Goal: Ask a question

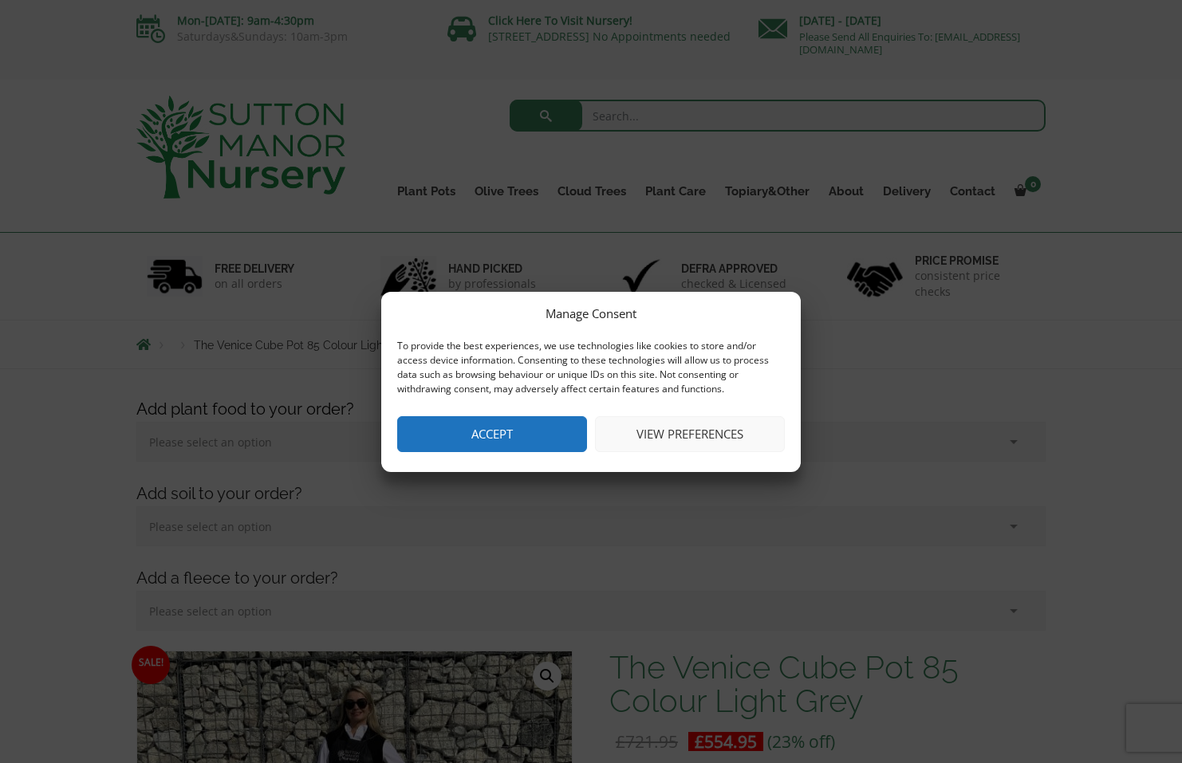
click at [507, 416] on button "Accept" at bounding box center [492, 434] width 190 height 36
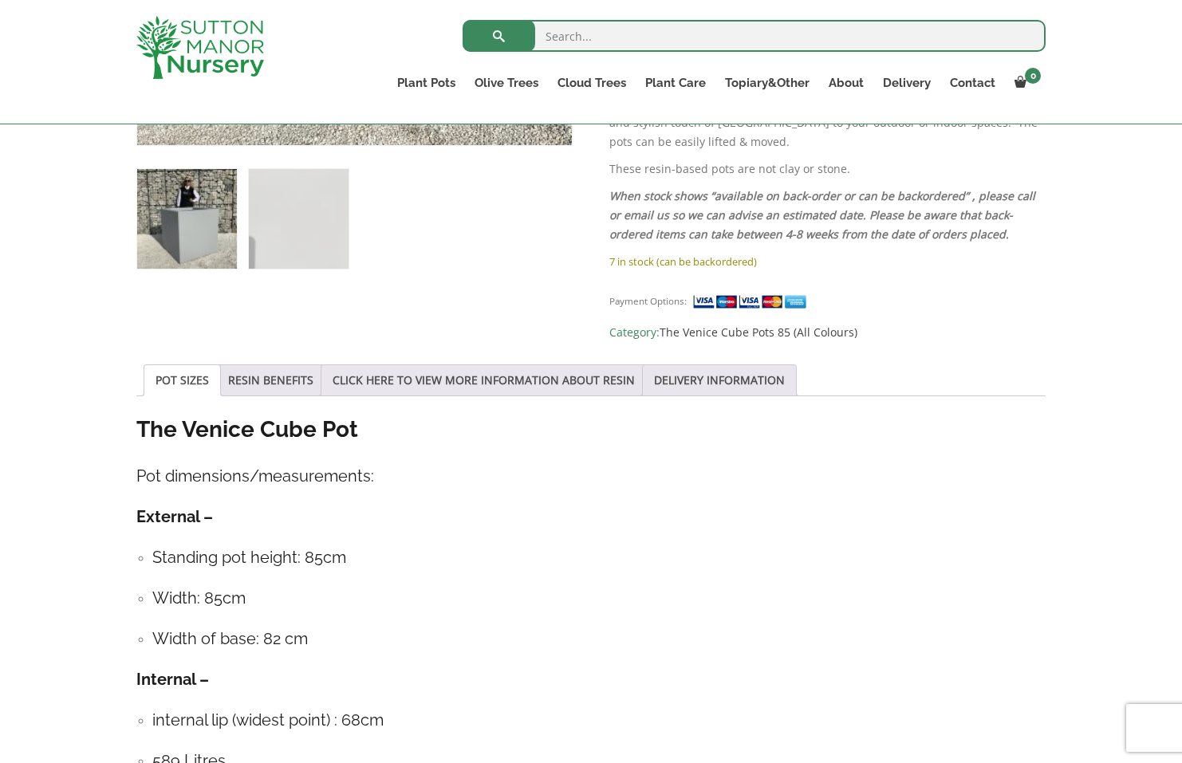
scroll to position [912, 0]
click at [299, 365] on link "RESIN BENEFITS" at bounding box center [270, 380] width 85 height 30
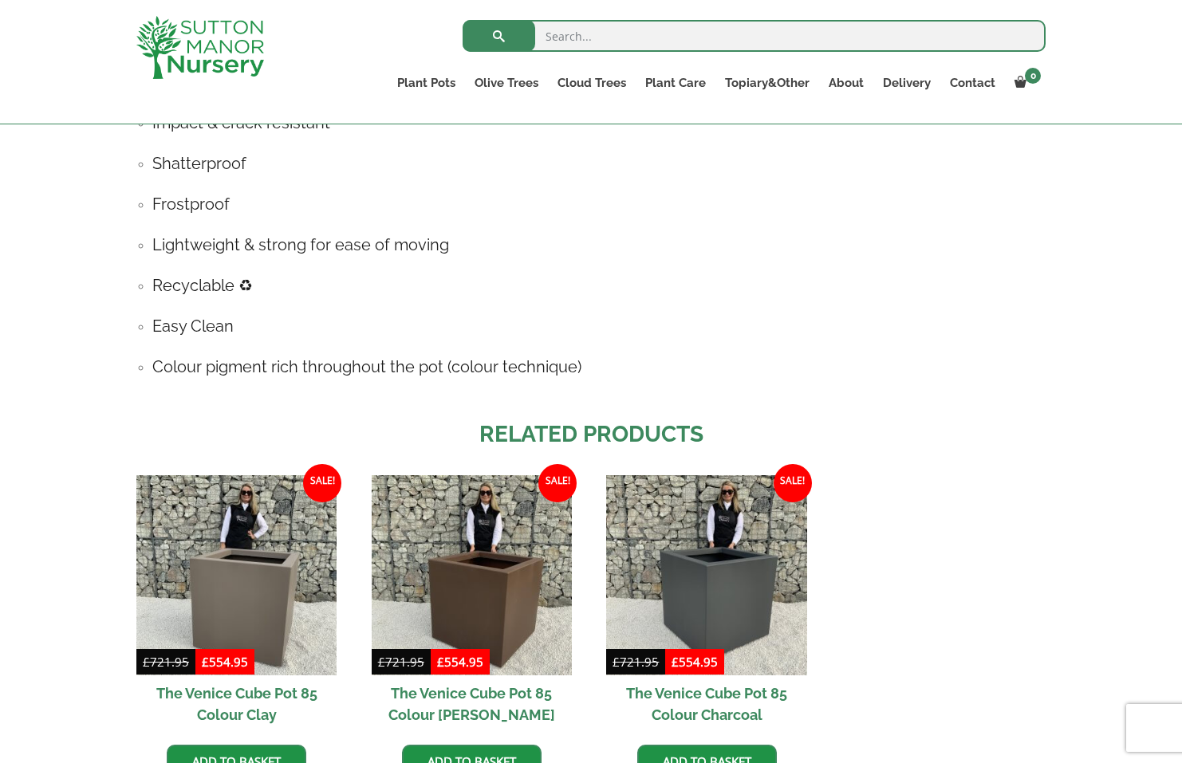
scroll to position [1275, 0]
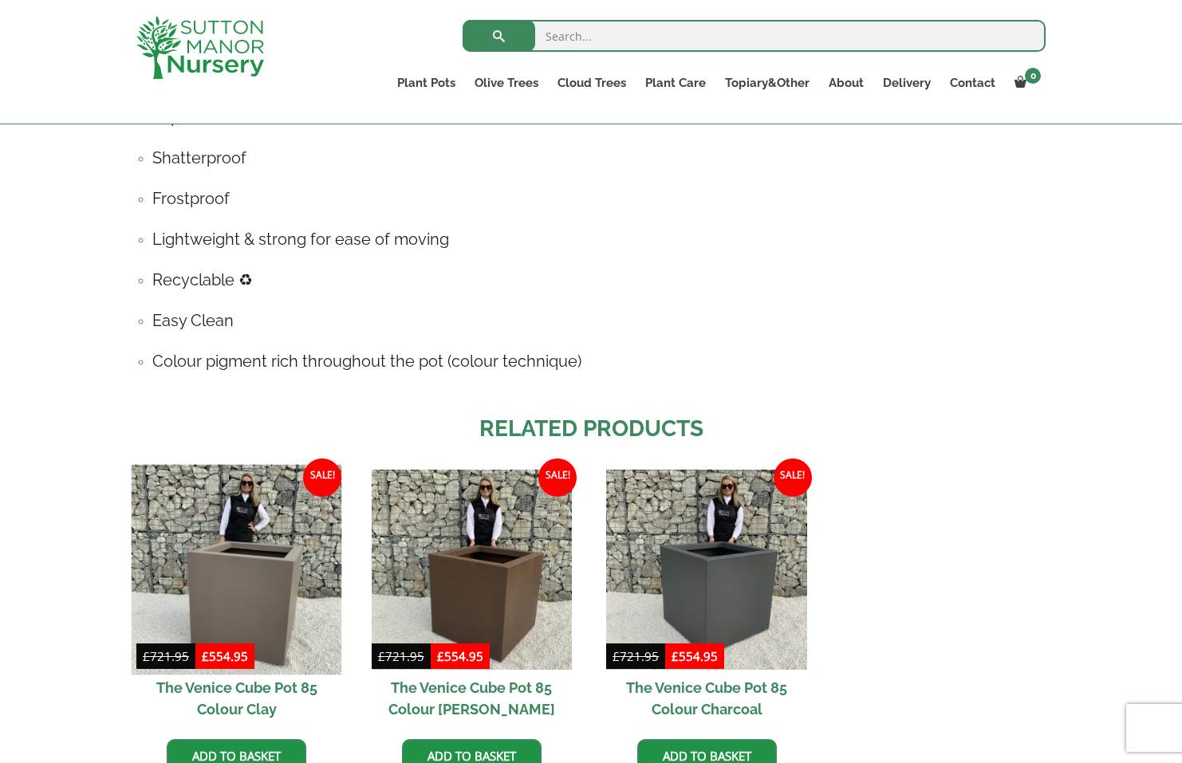
click at [211, 534] on img at bounding box center [237, 570] width 210 height 210
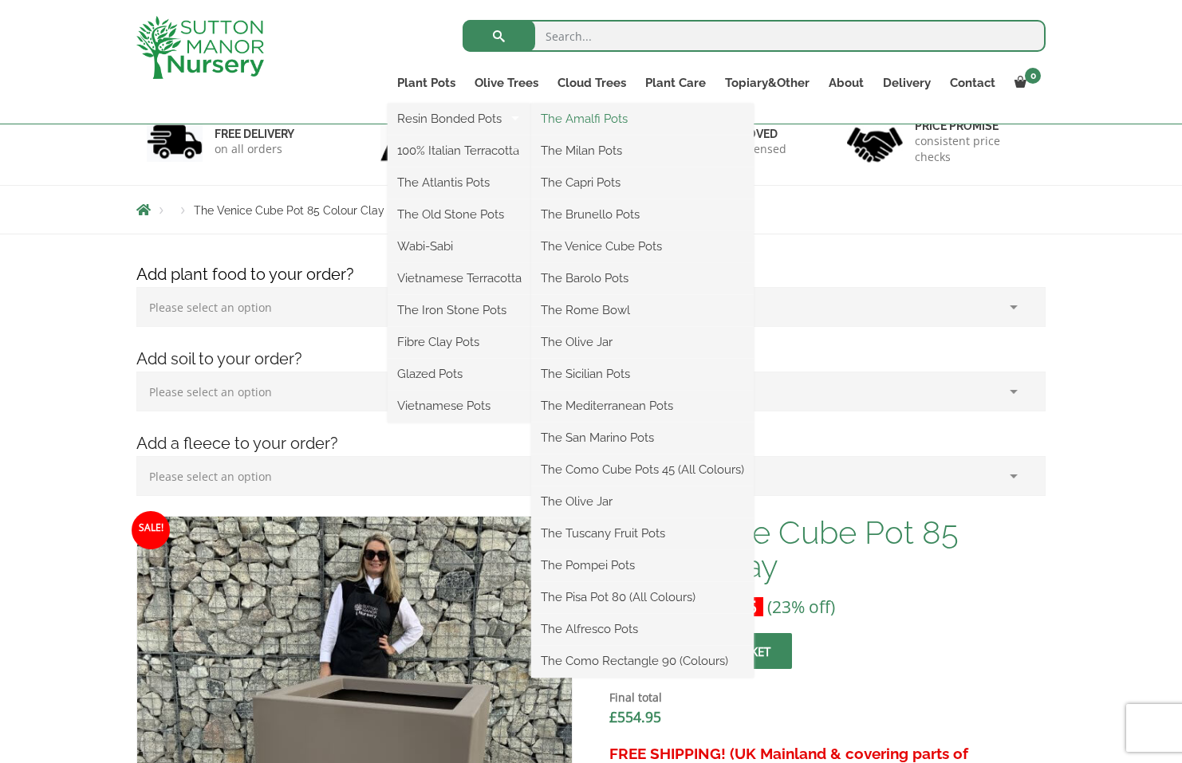
scroll to position [178, 0]
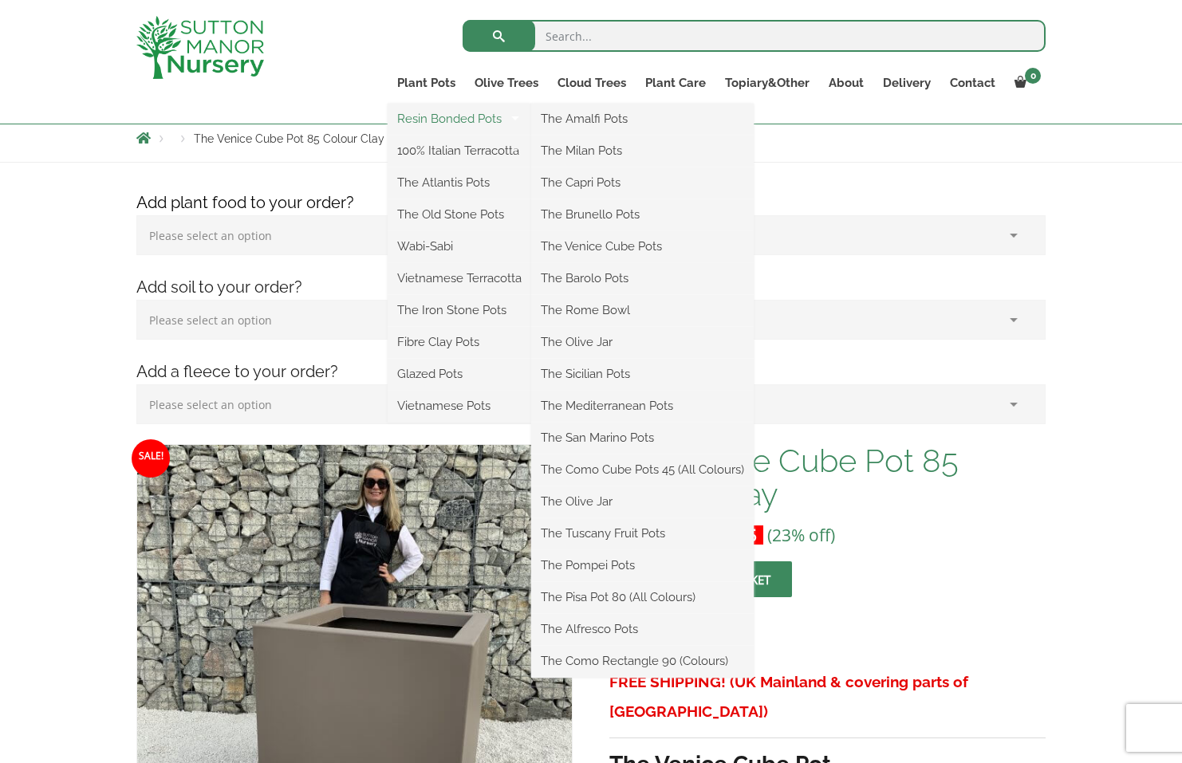
click at [470, 119] on link "Resin Bonded Pots" at bounding box center [459, 119] width 144 height 24
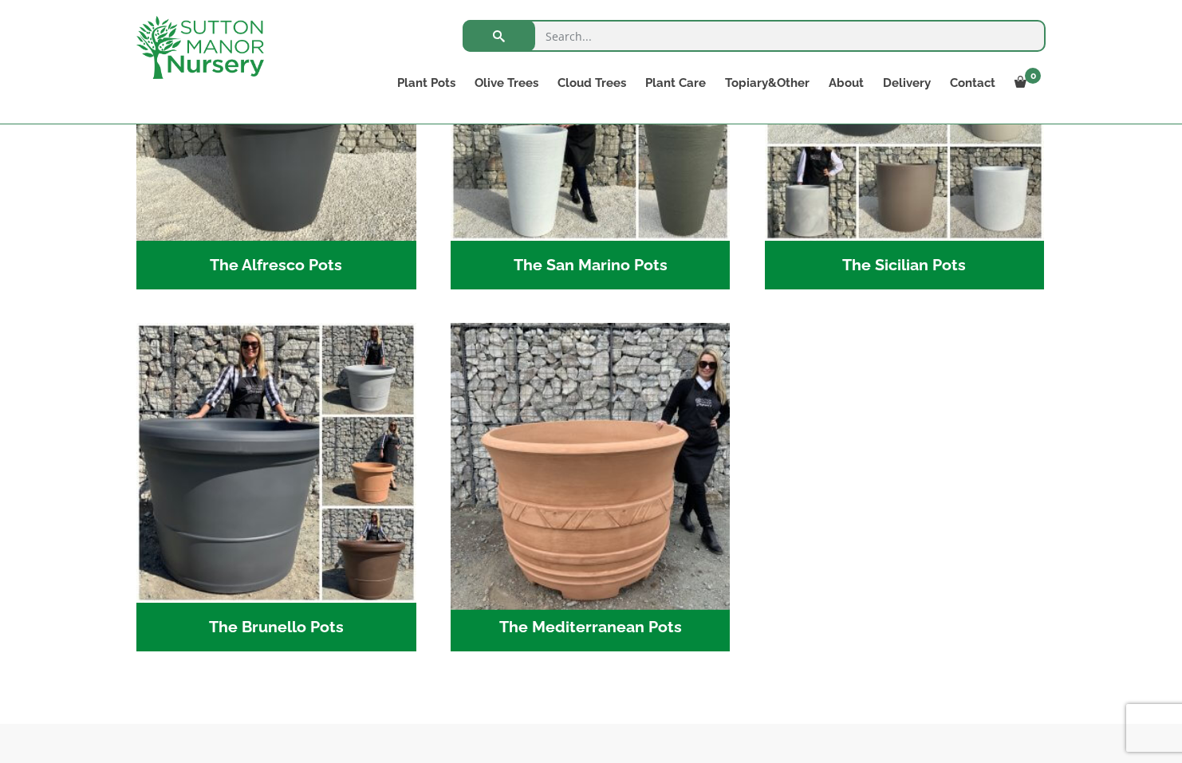
scroll to position [2055, 0]
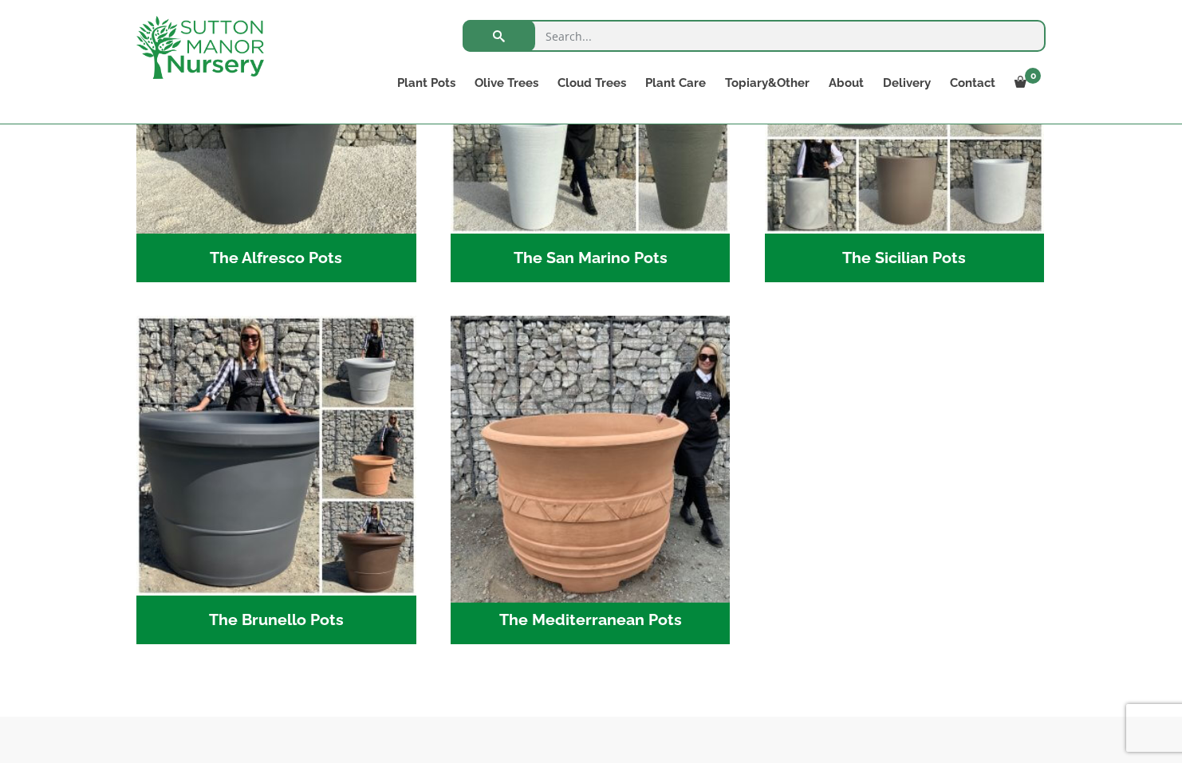
click at [551, 446] on img "Visit product category The Mediterranean Pots" at bounding box center [589, 455] width 293 height 293
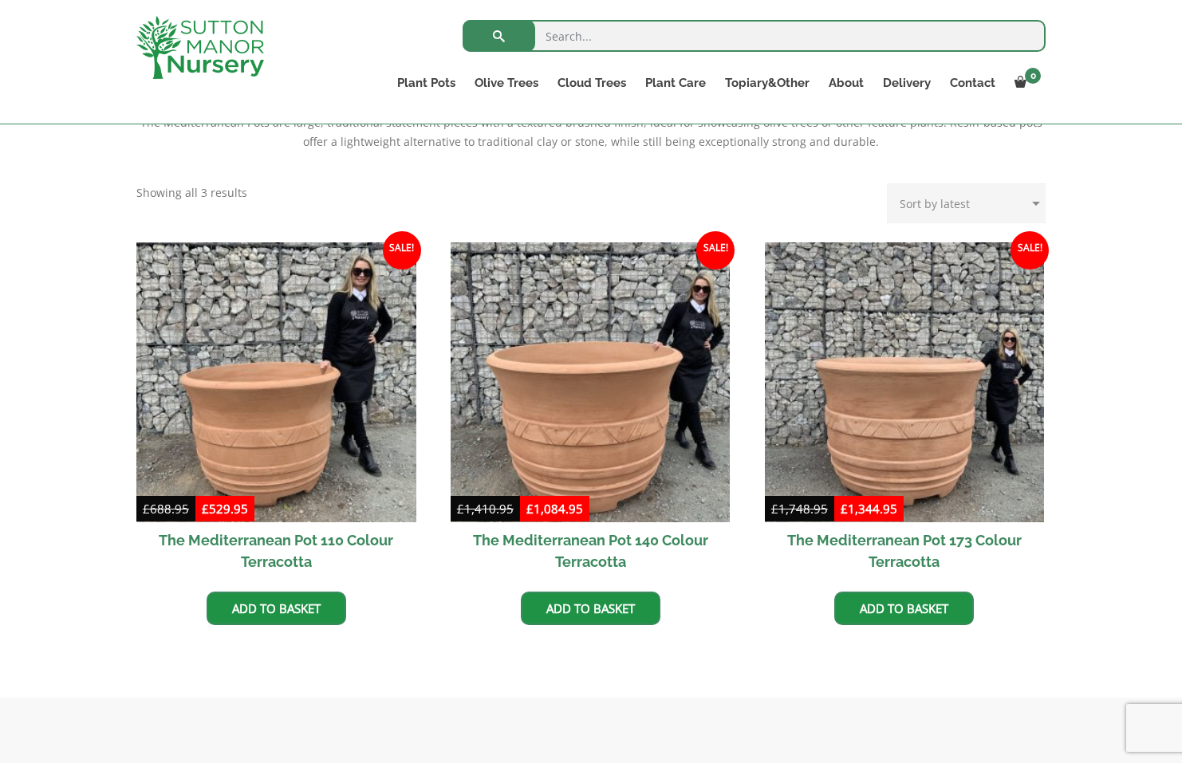
scroll to position [361, 0]
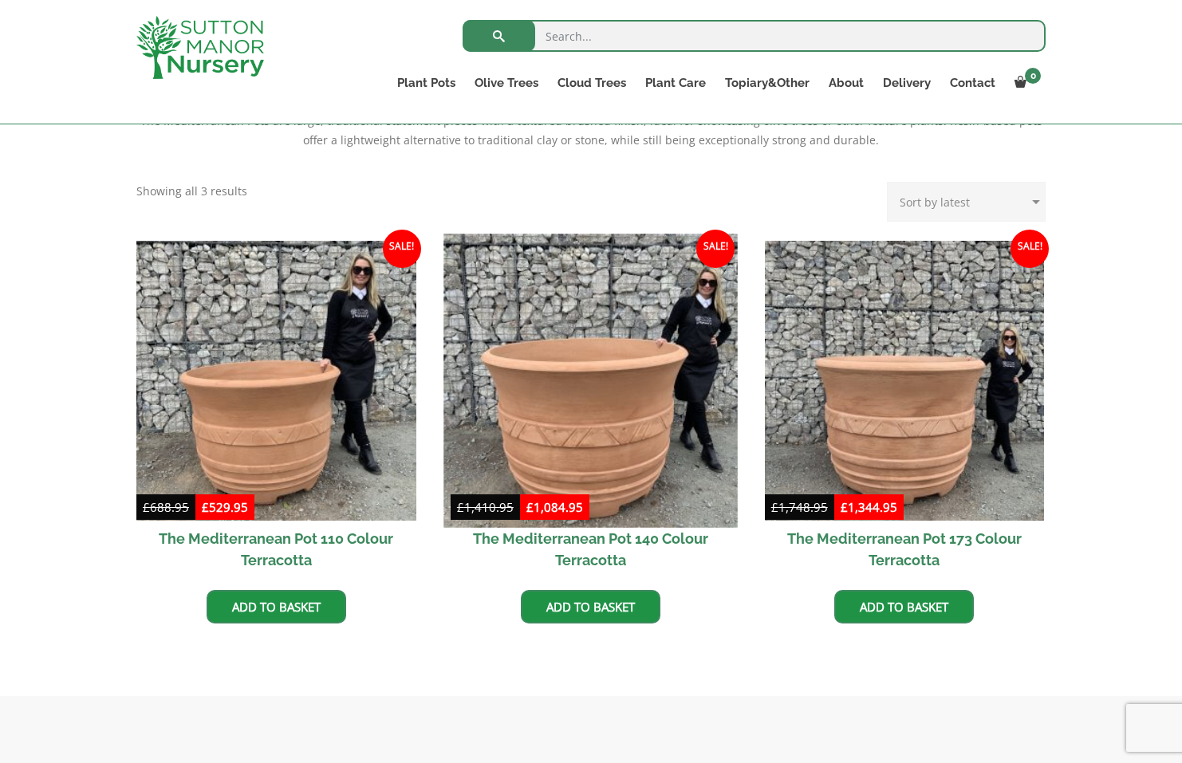
click at [557, 391] on img at bounding box center [589, 380] width 293 height 293
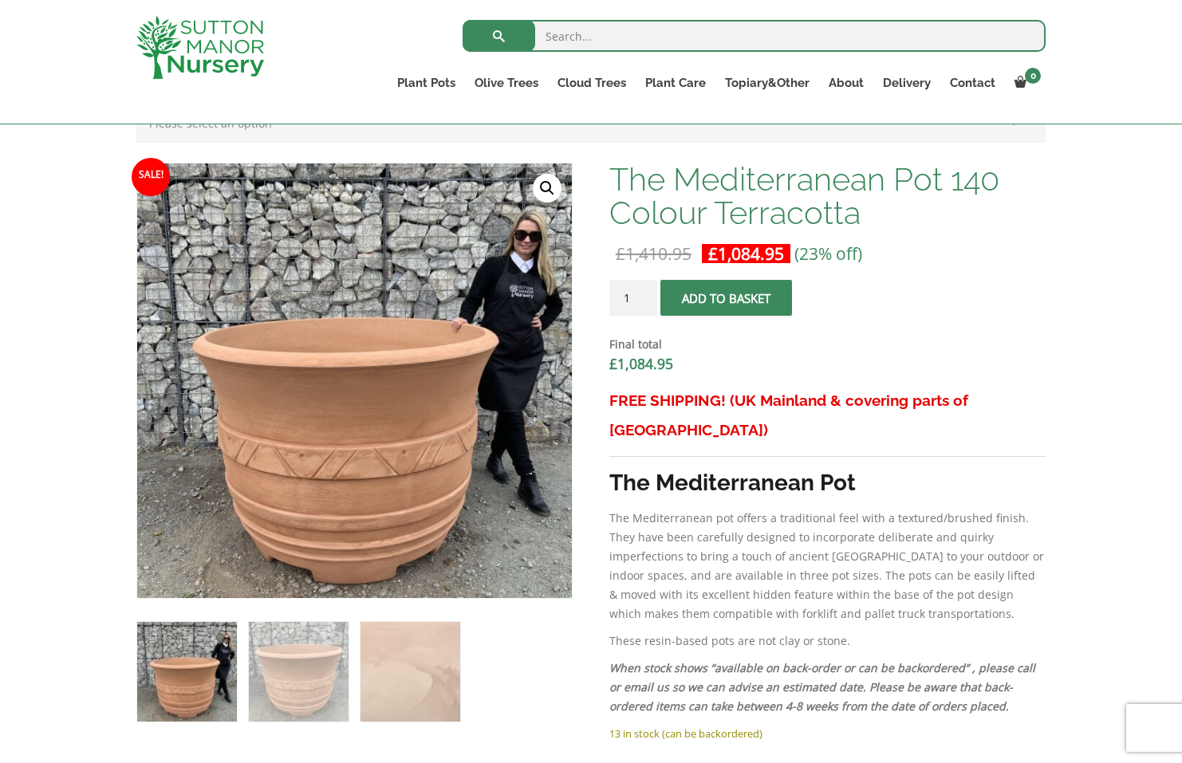
scroll to position [544, 0]
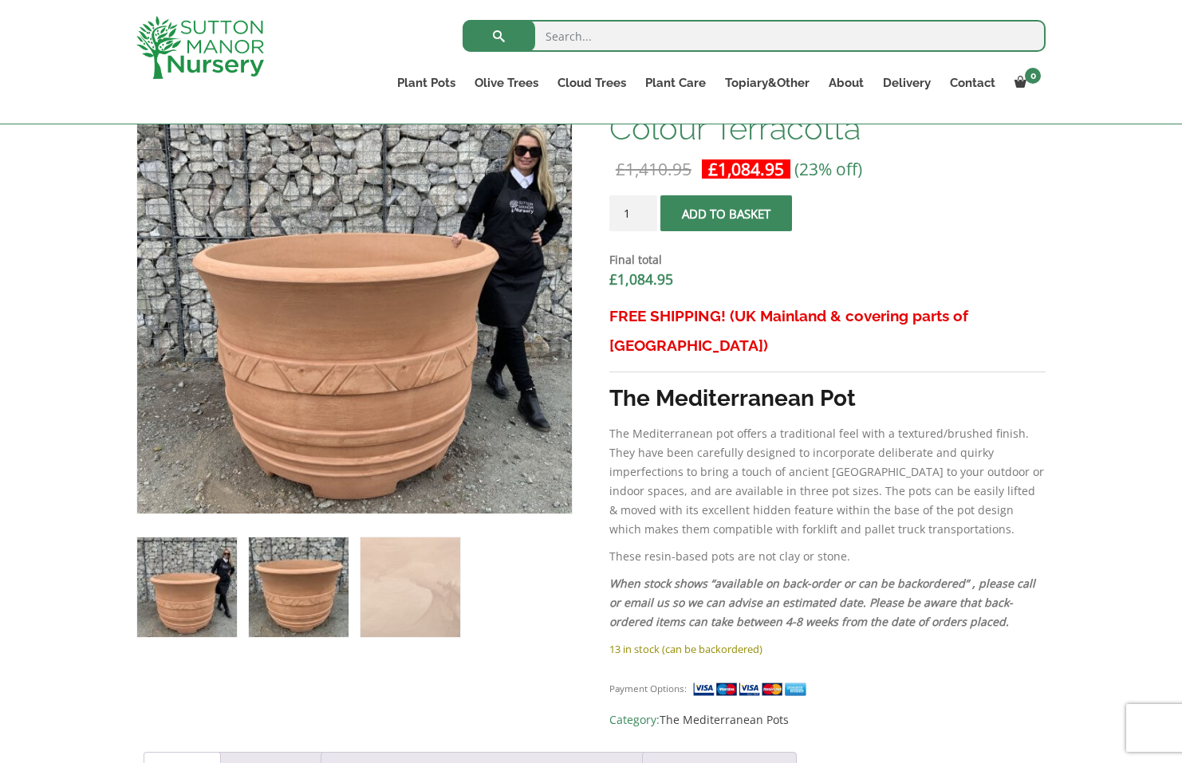
click at [309, 605] on img at bounding box center [299, 587] width 100 height 100
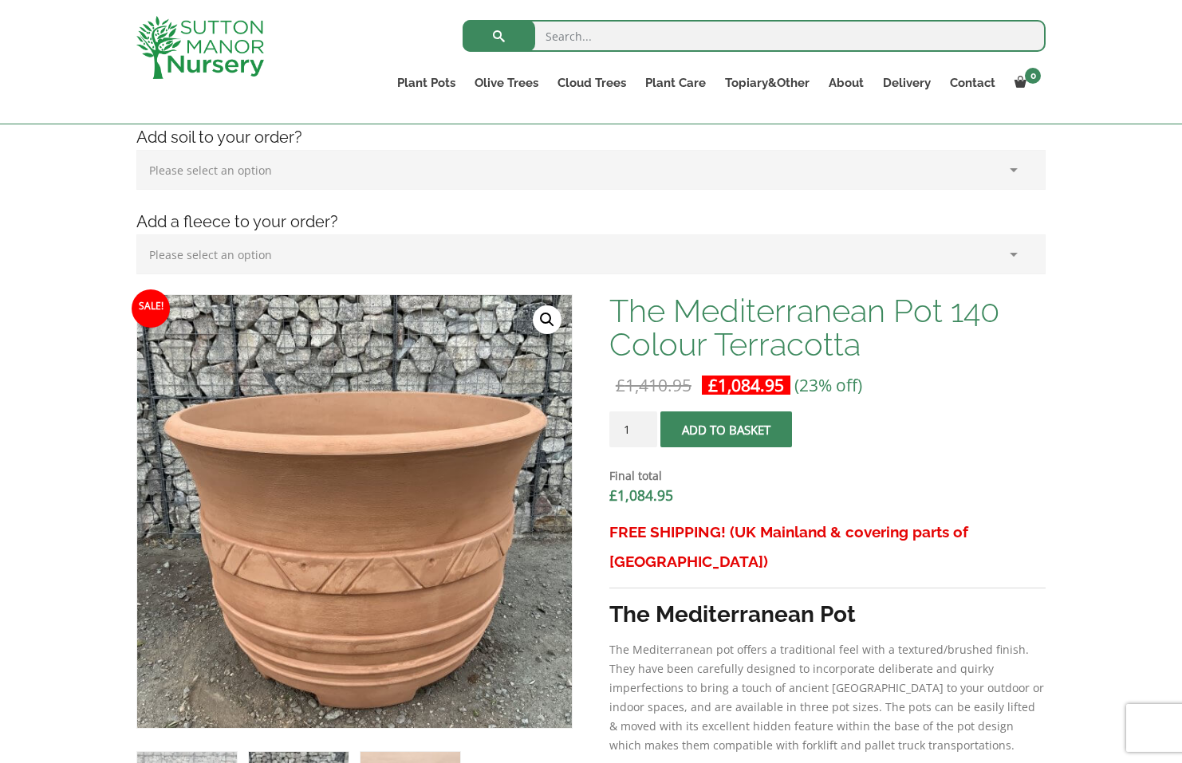
scroll to position [326, 0]
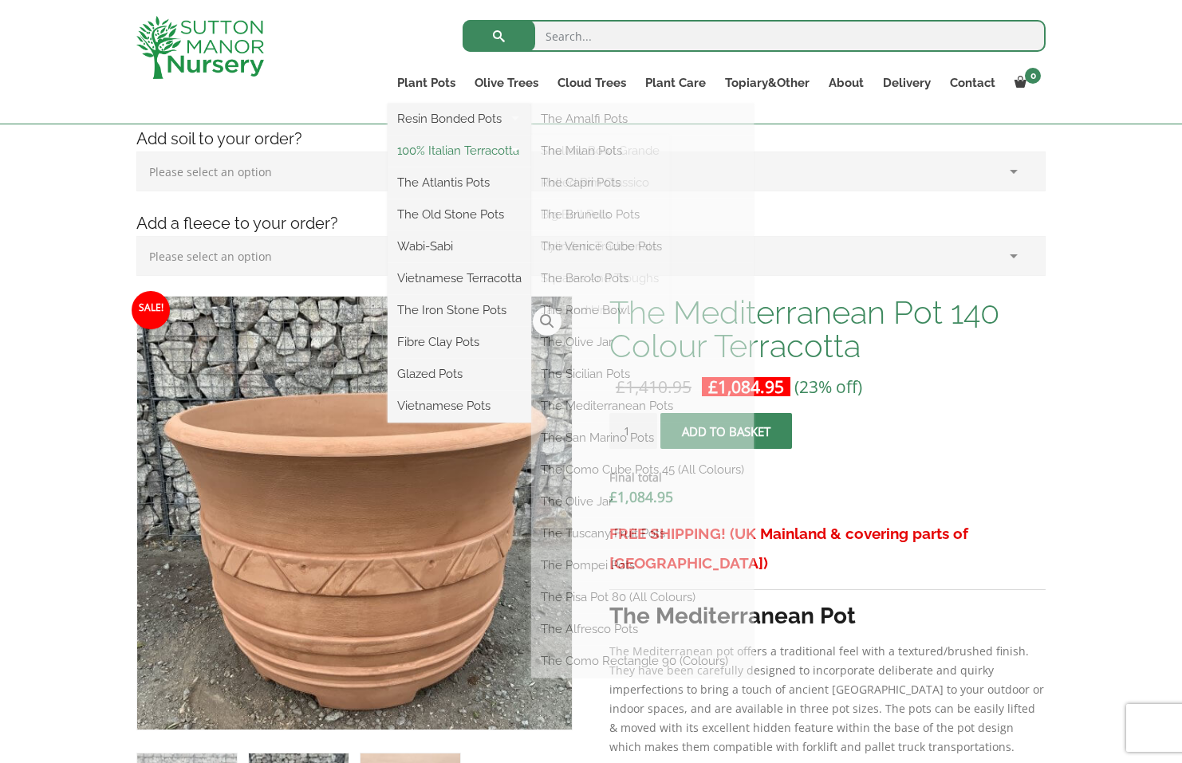
click at [431, 149] on link "100% Italian Terracotta" at bounding box center [459, 151] width 144 height 24
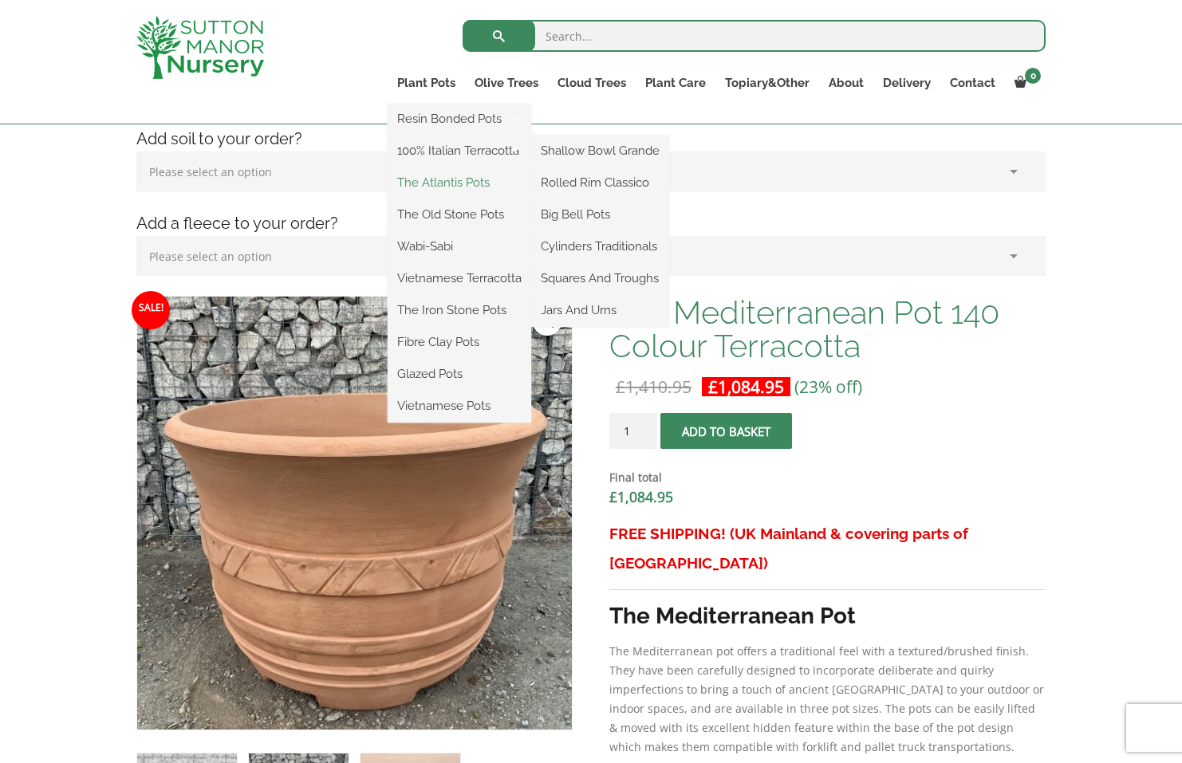
click at [443, 184] on link "The Atlantis Pots" at bounding box center [459, 183] width 144 height 24
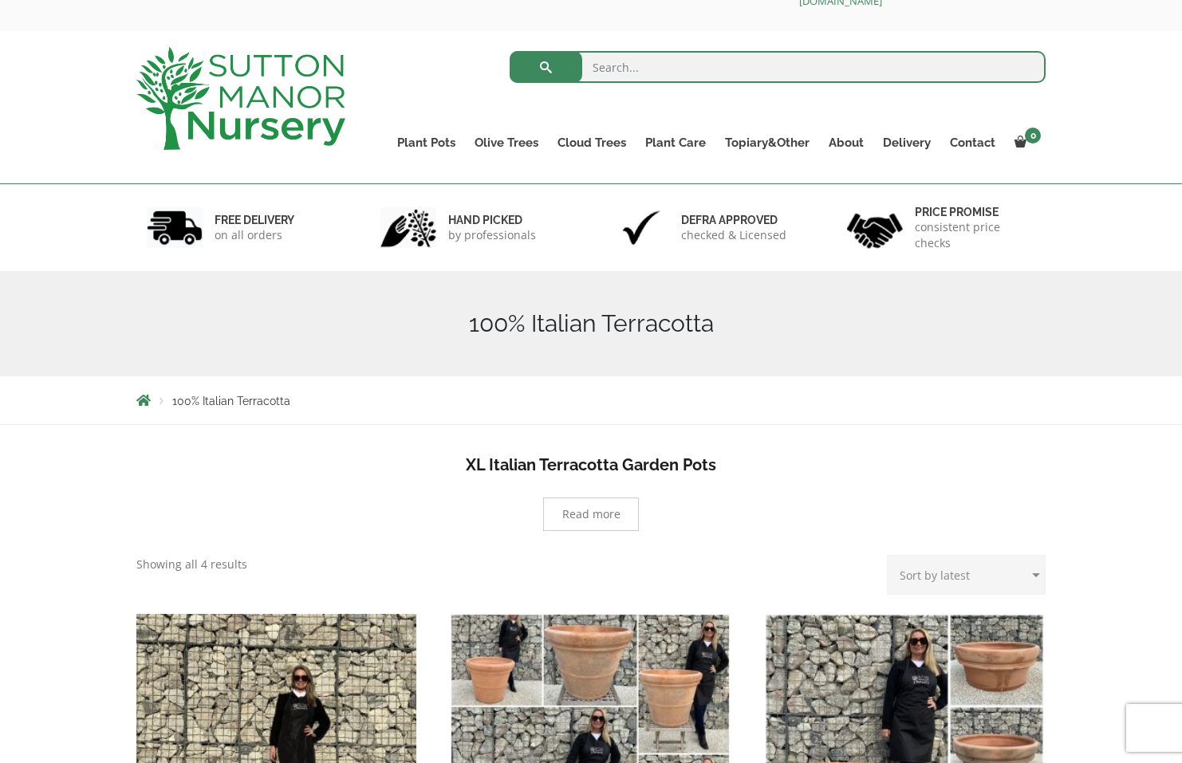
scroll to position [29, 0]
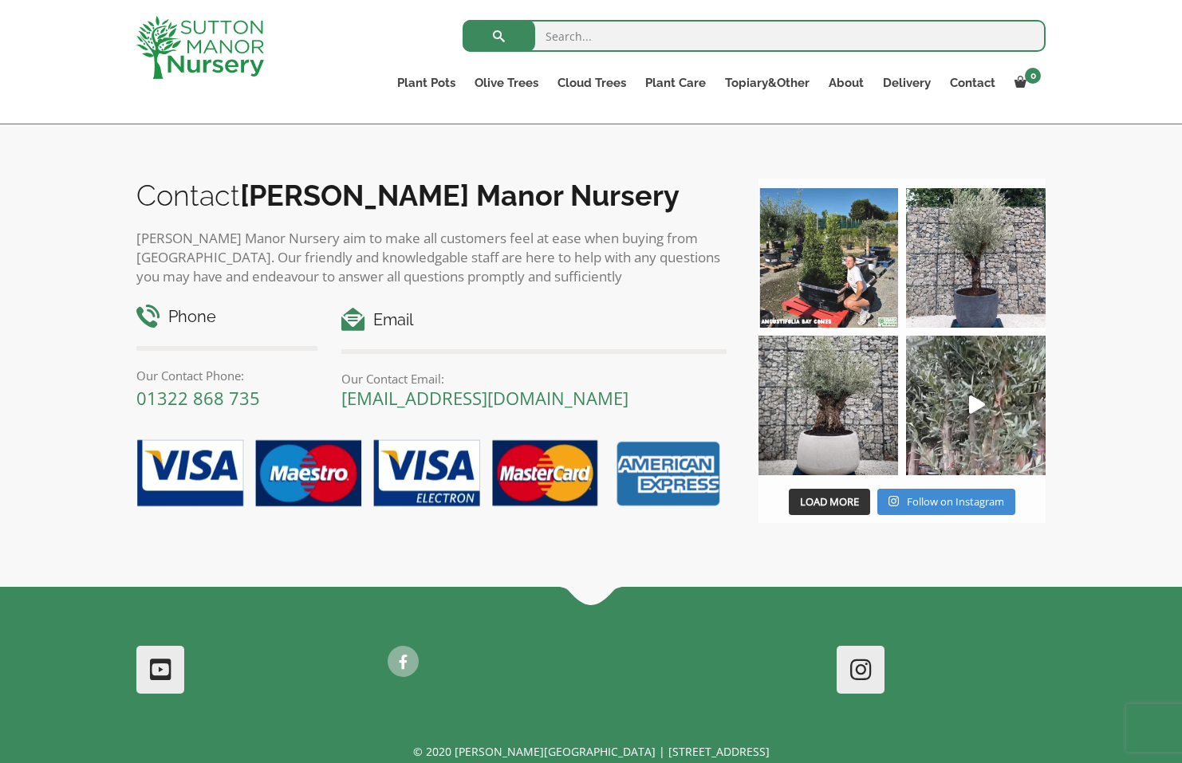
scroll to position [1850, 0]
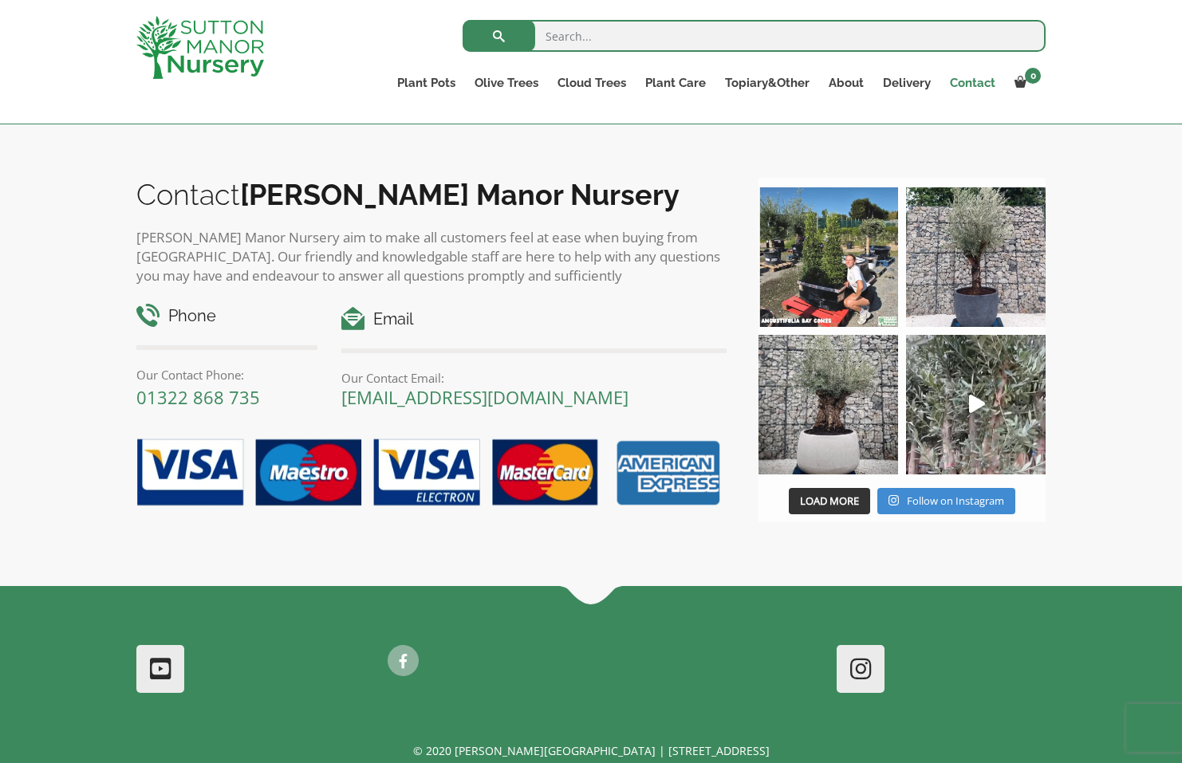
click at [958, 84] on link "Contact" at bounding box center [972, 83] width 65 height 22
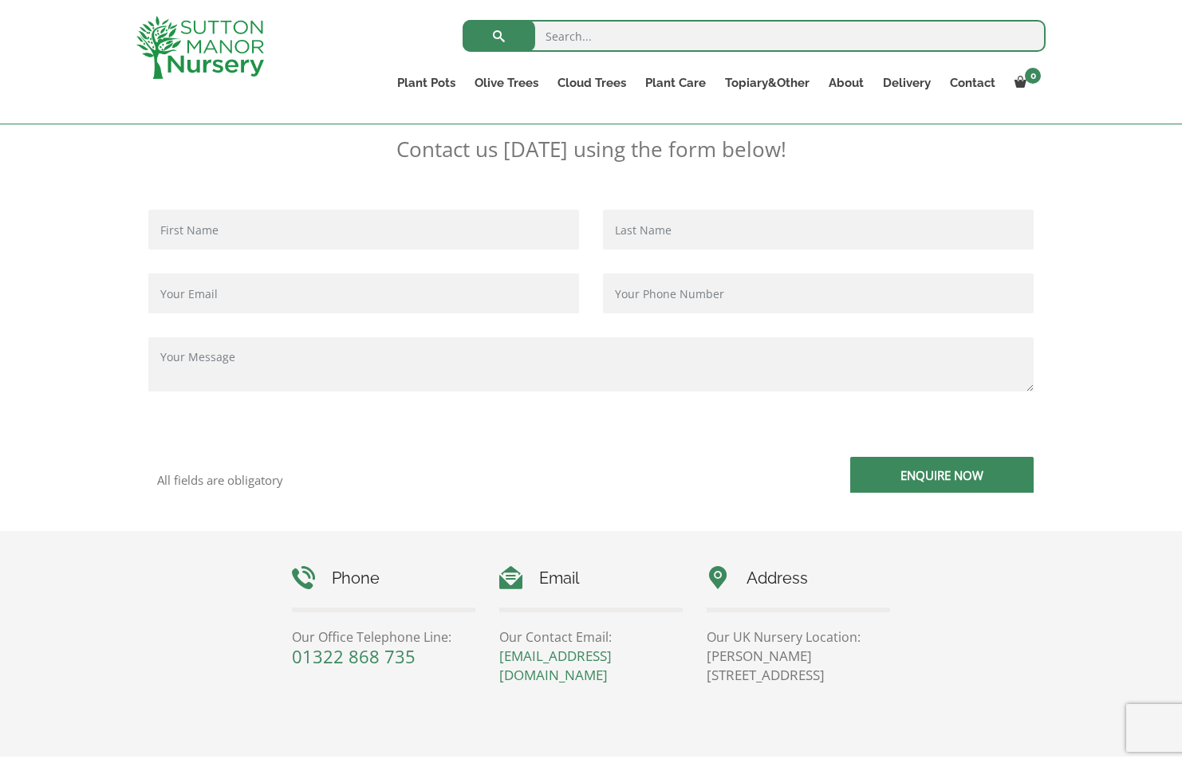
scroll to position [345, 0]
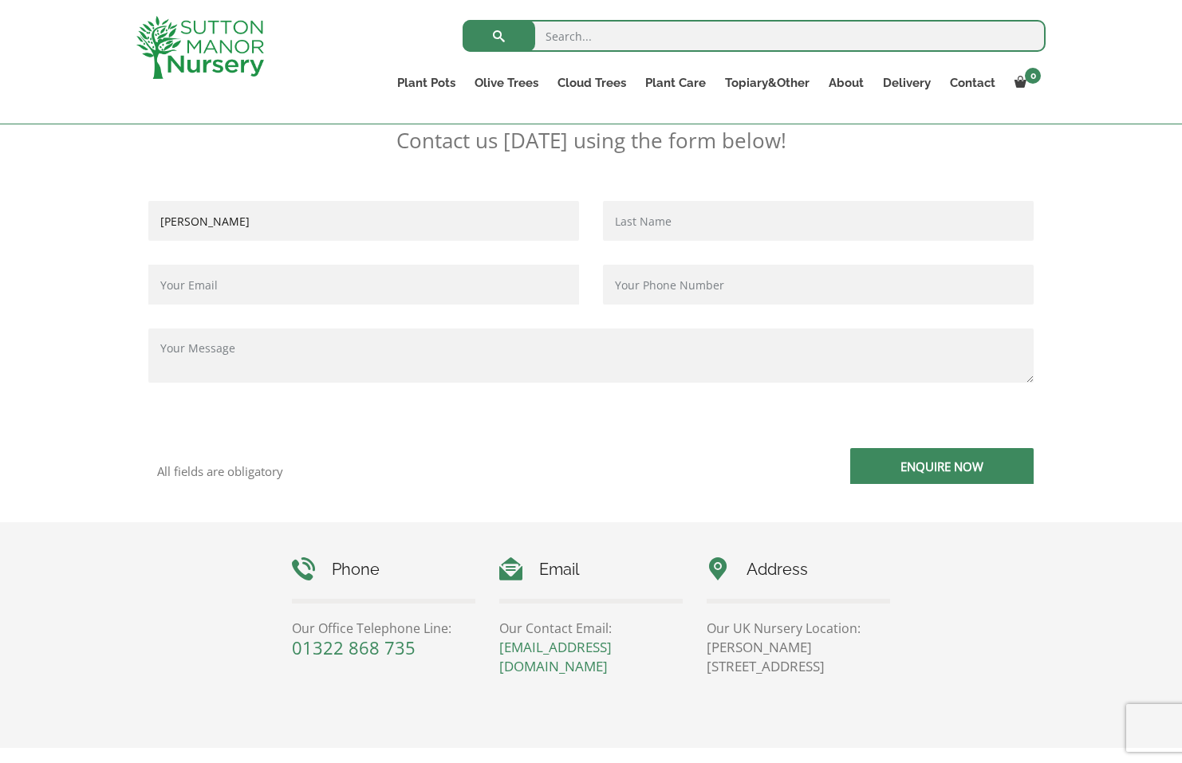
type input "[PERSON_NAME]"
type input "Har"
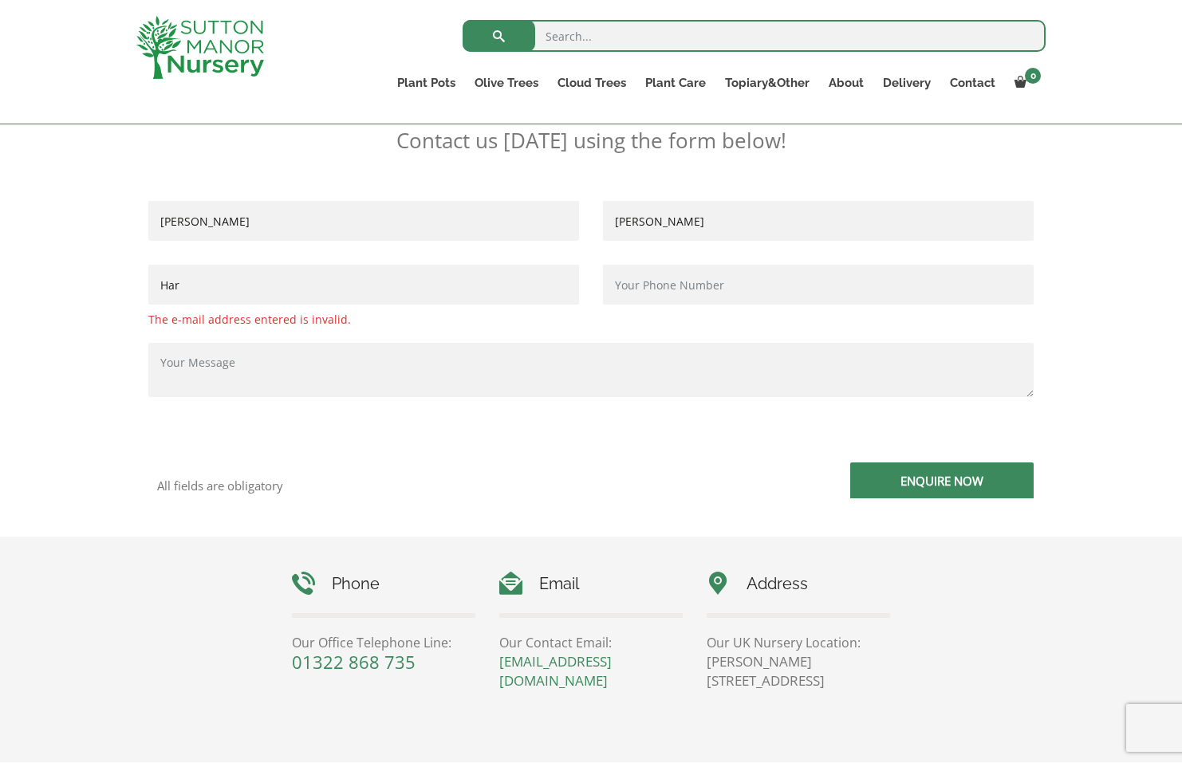
type input "[PERSON_NAME]"
click at [188, 286] on input "Har" at bounding box center [363, 285] width 431 height 40
type input "[EMAIL_ADDRESS][DOMAIN_NAME]"
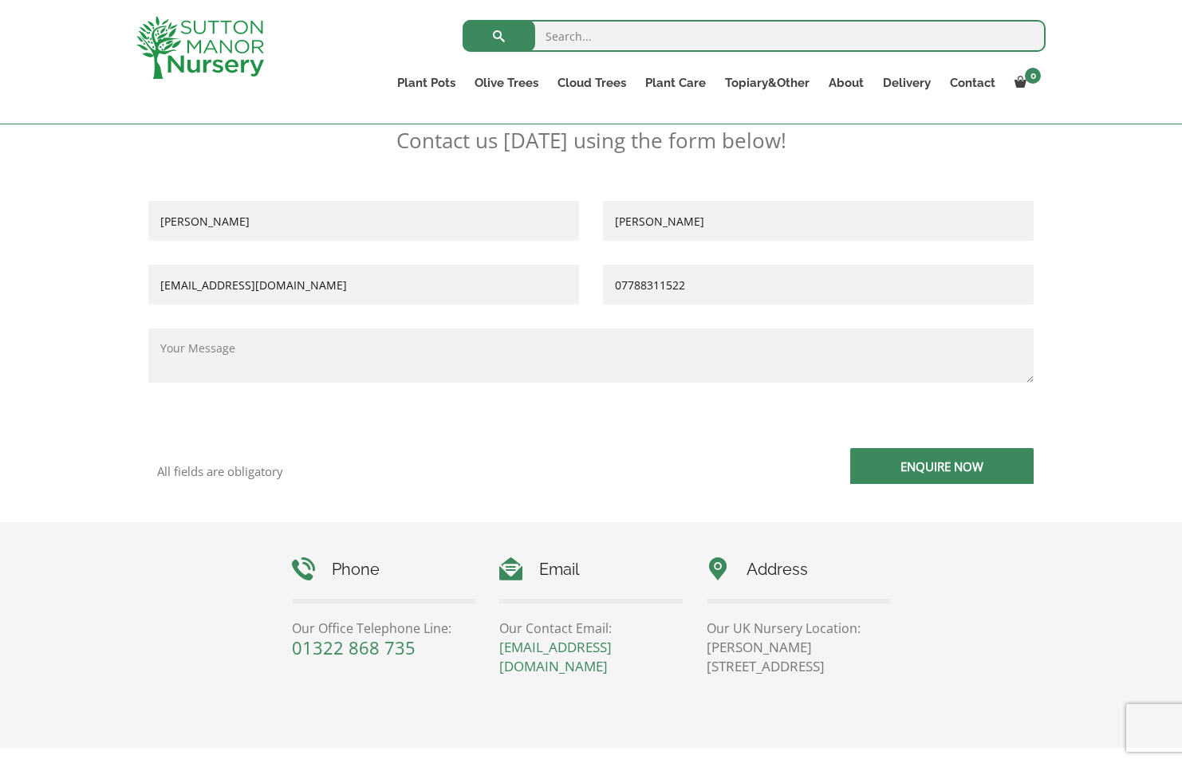
type input "07788311522"
type textarea "Hi - do you have 1000x1000 cube planters by any chance, or extra large ones? Do…"
click at [992, 462] on input "Enquire Now" at bounding box center [941, 466] width 183 height 36
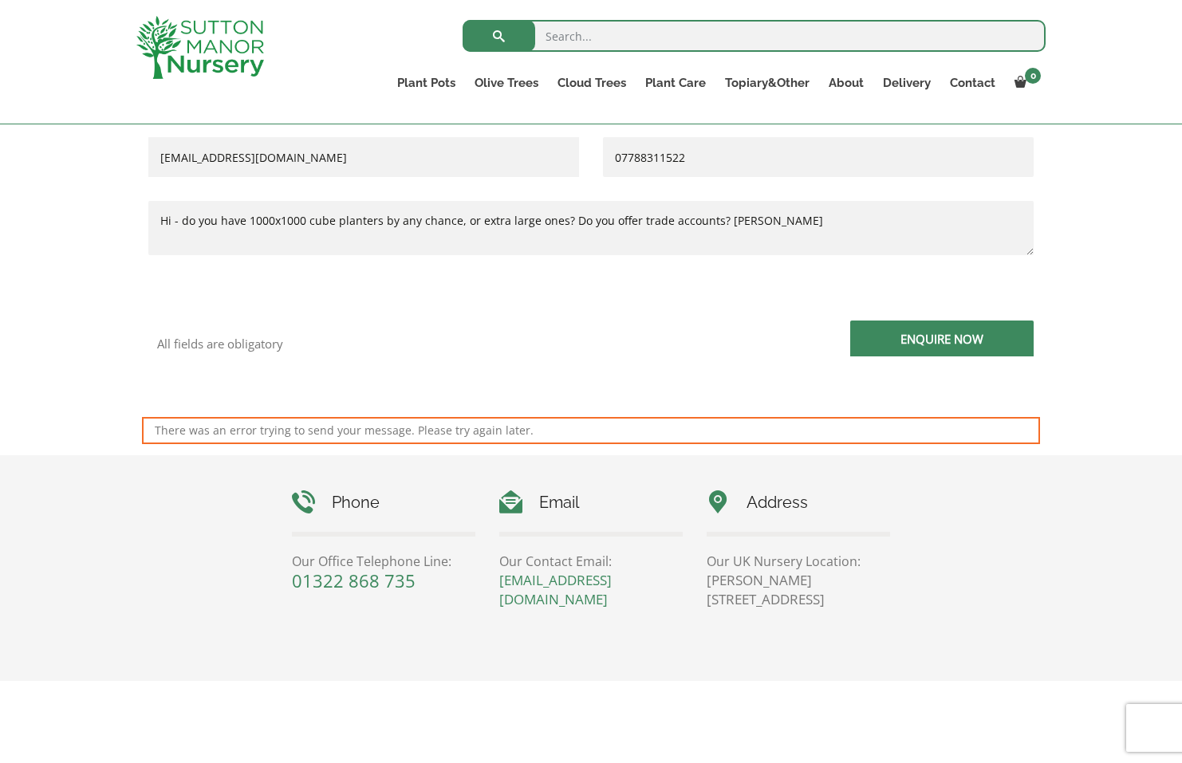
scroll to position [394, 0]
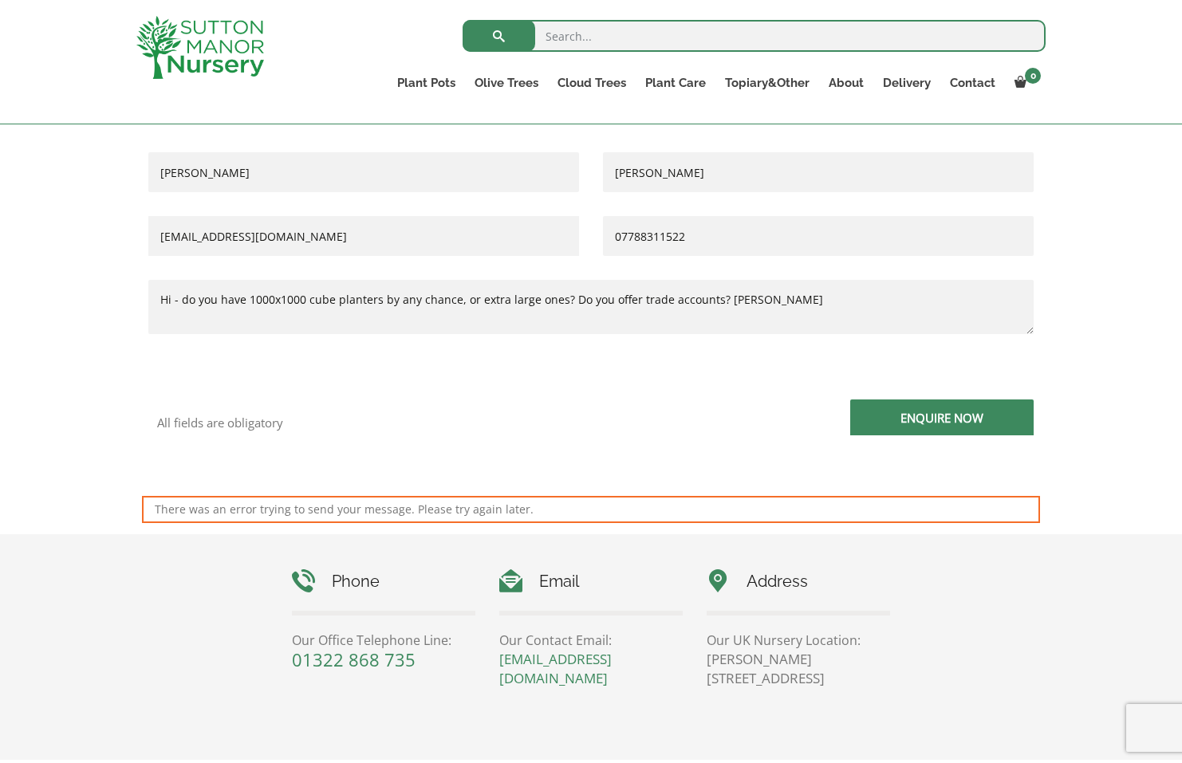
click at [308, 301] on textarea "Hi - do you have 1000x1000 cube planters by any chance, or extra large ones? Do…" at bounding box center [590, 307] width 885 height 54
click at [529, 667] on link "[EMAIL_ADDRESS][DOMAIN_NAME]" at bounding box center [555, 668] width 112 height 37
